Goal: Task Accomplishment & Management: Use online tool/utility

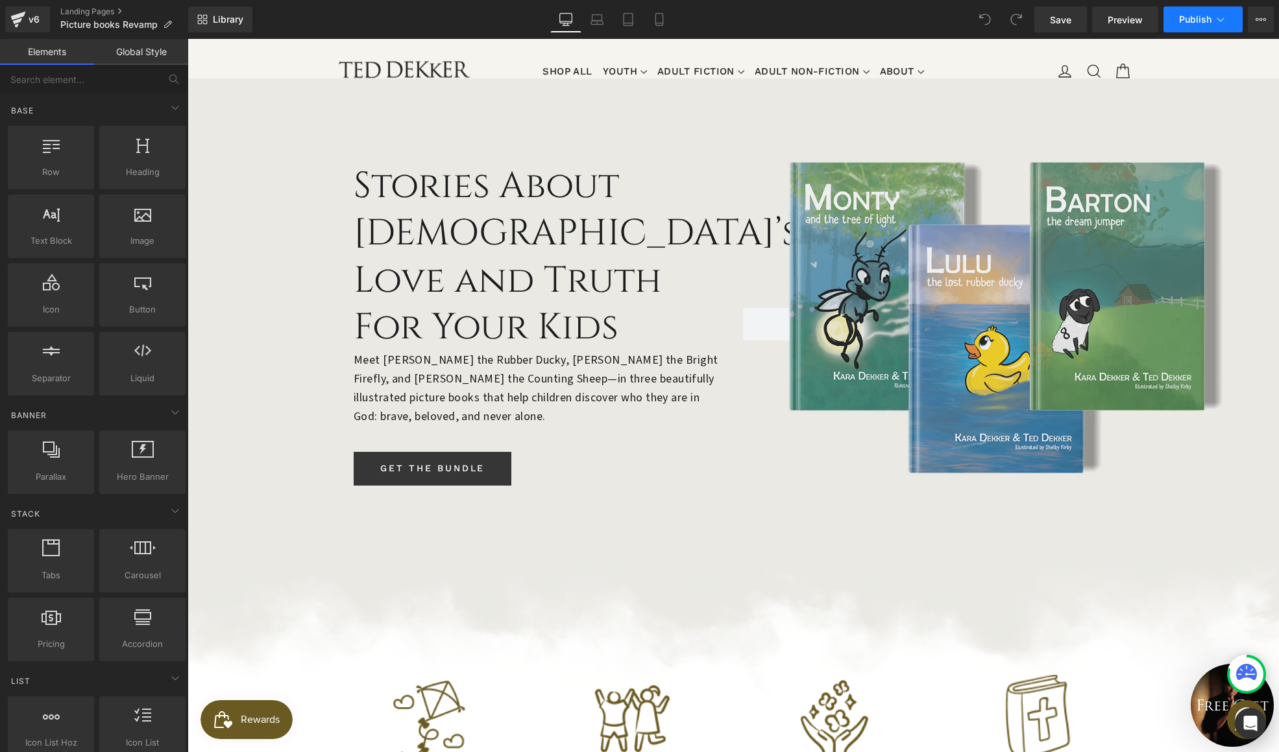
click at [1199, 30] on button "Publish" at bounding box center [1202, 19] width 79 height 26
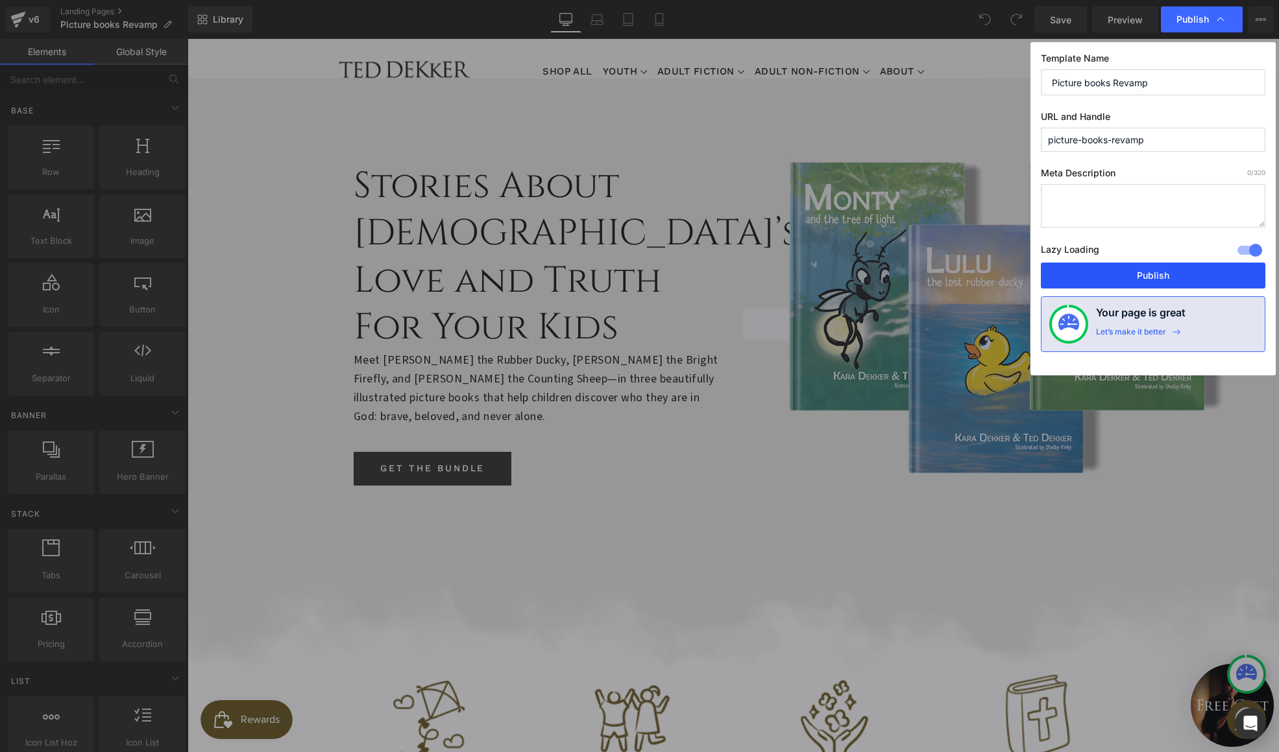
click at [1196, 276] on button "Publish" at bounding box center [1153, 276] width 224 height 26
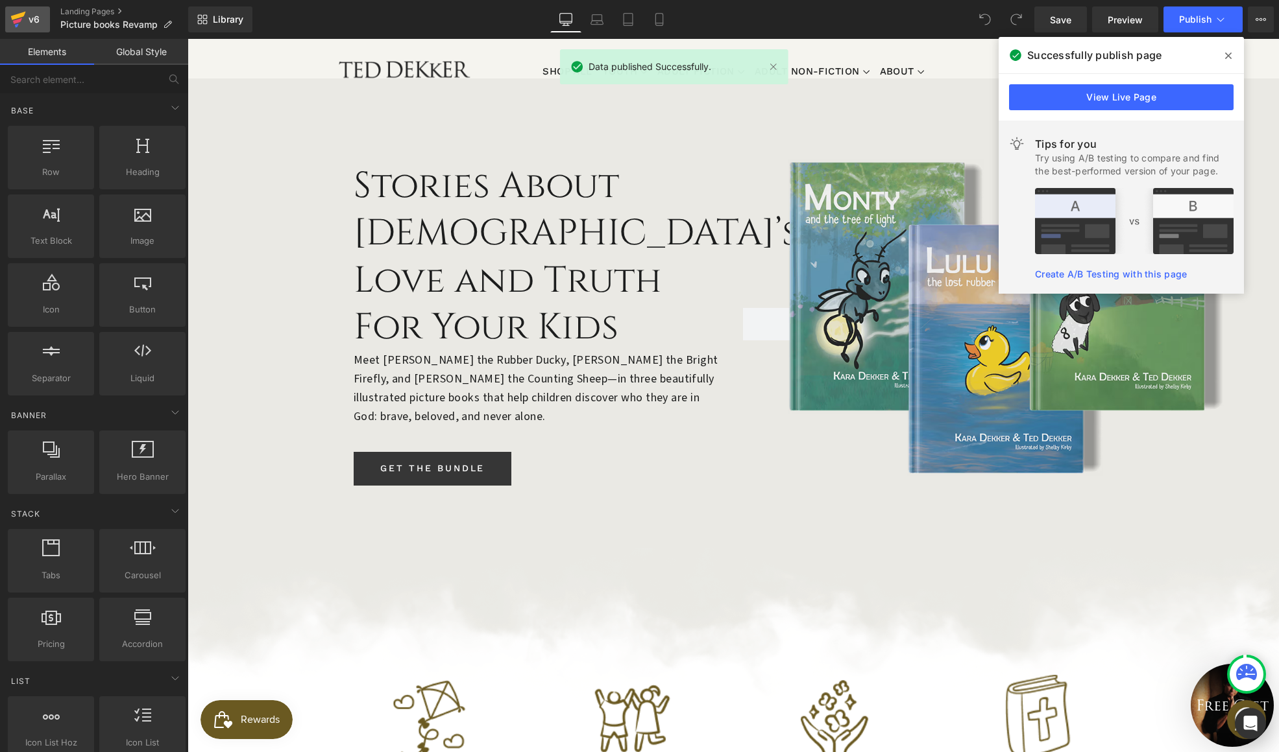
click at [29, 23] on div "v6" at bounding box center [34, 19] width 16 height 17
